Goal: Task Accomplishment & Management: Manage account settings

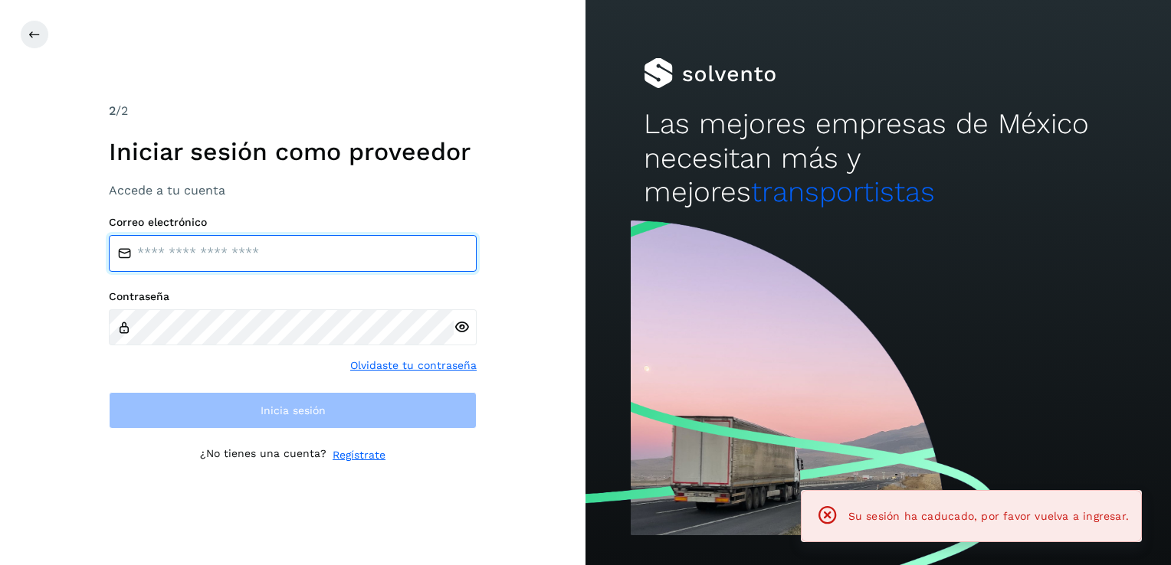
type input "**********"
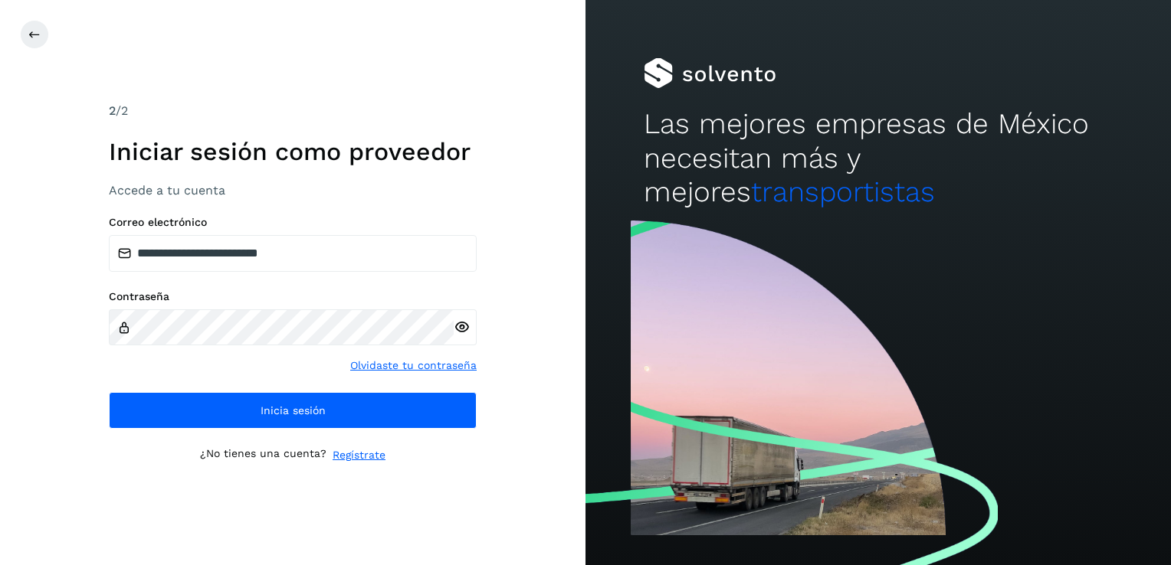
click at [461, 447] on div "¿No tienes una cuenta? Regístrate" at bounding box center [293, 455] width 368 height 16
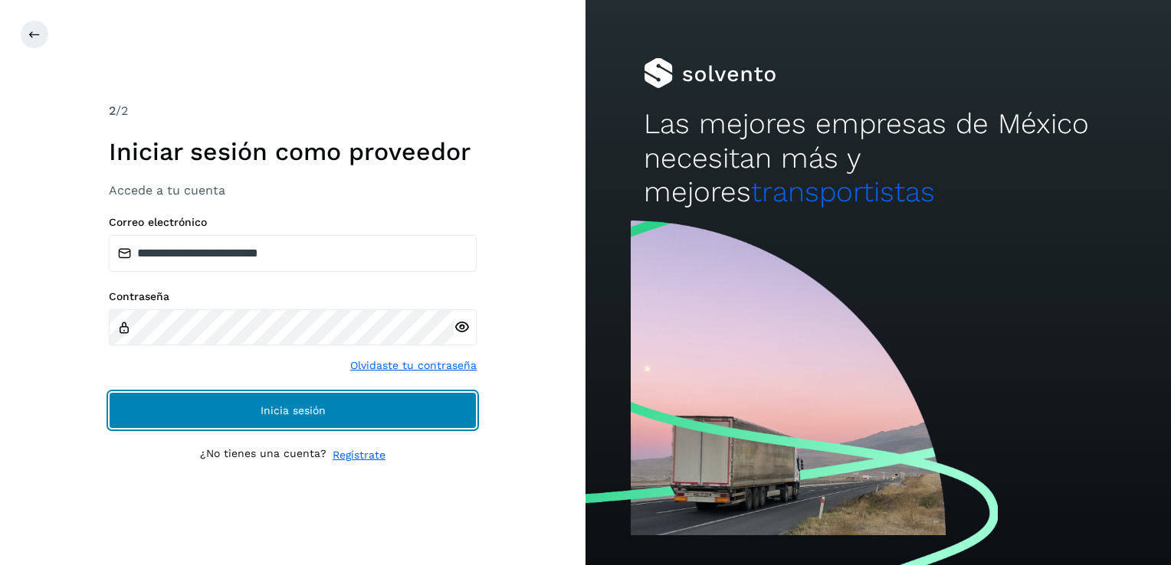
click at [411, 397] on button "Inicia sesión" at bounding box center [293, 410] width 368 height 37
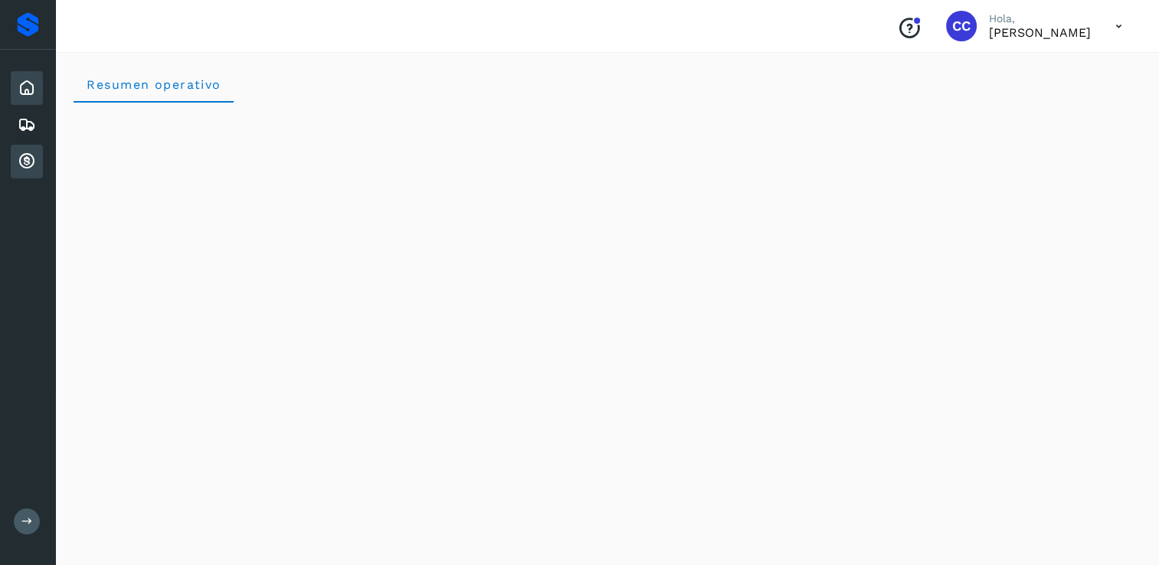
click at [29, 160] on icon at bounding box center [27, 161] width 18 height 18
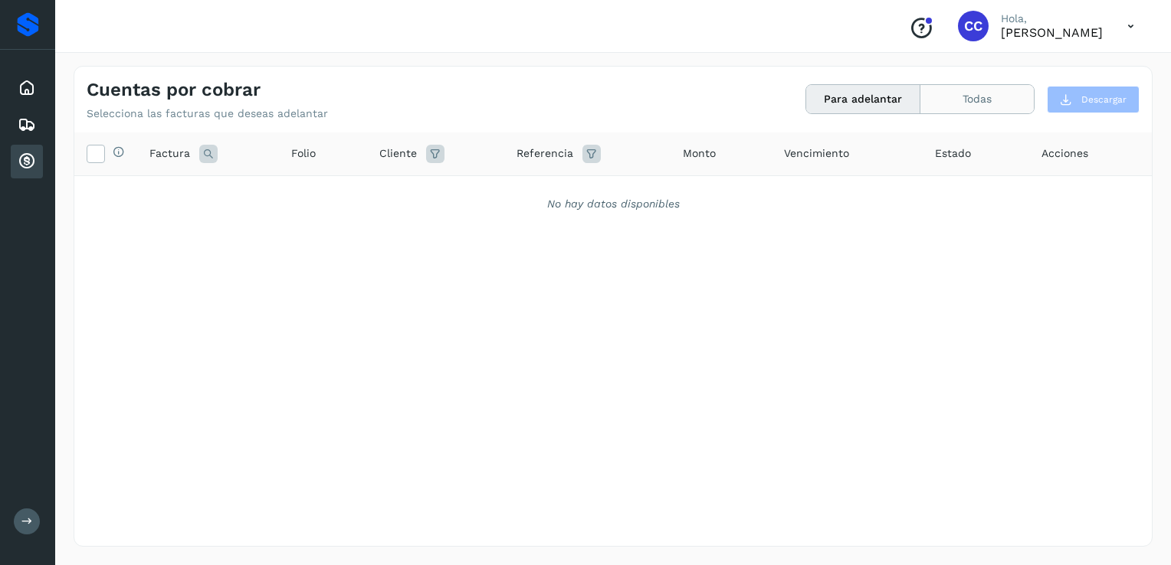
click at [1011, 96] on button "Todas" at bounding box center [976, 99] width 113 height 28
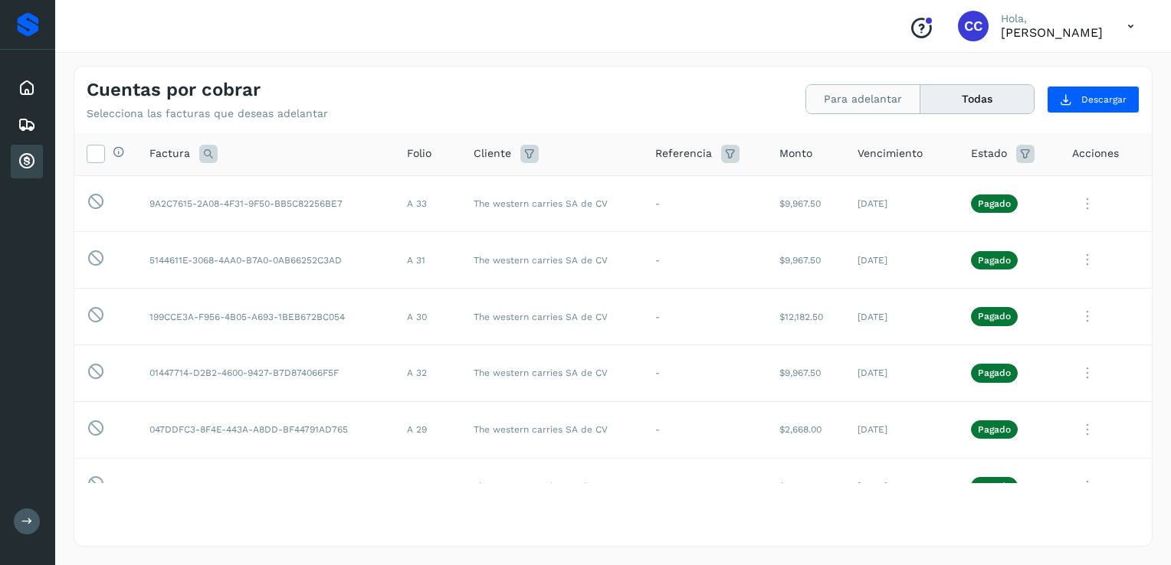
click at [863, 103] on button "Para adelantar" at bounding box center [863, 99] width 114 height 28
